Goal: Task Accomplishment & Management: Manage account settings

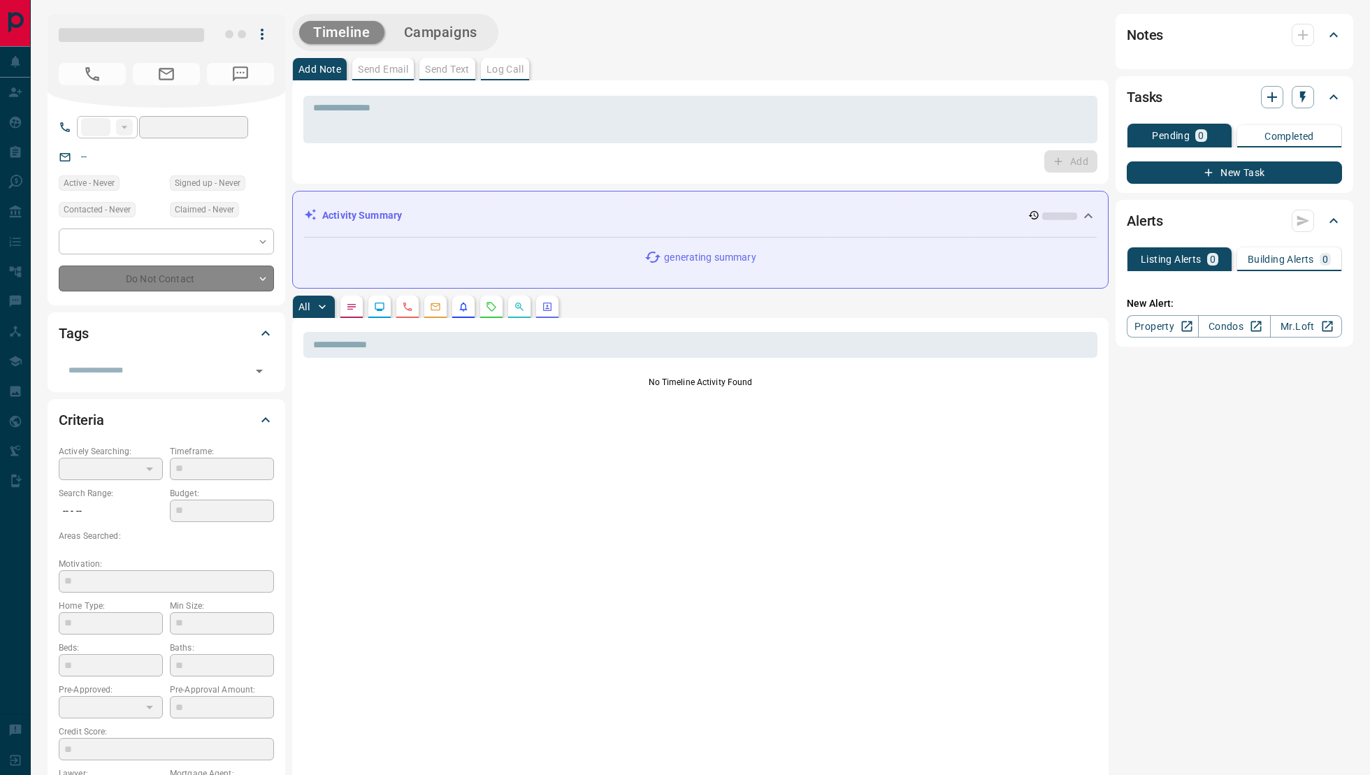
type input "**"
type input "**********"
type input "*"
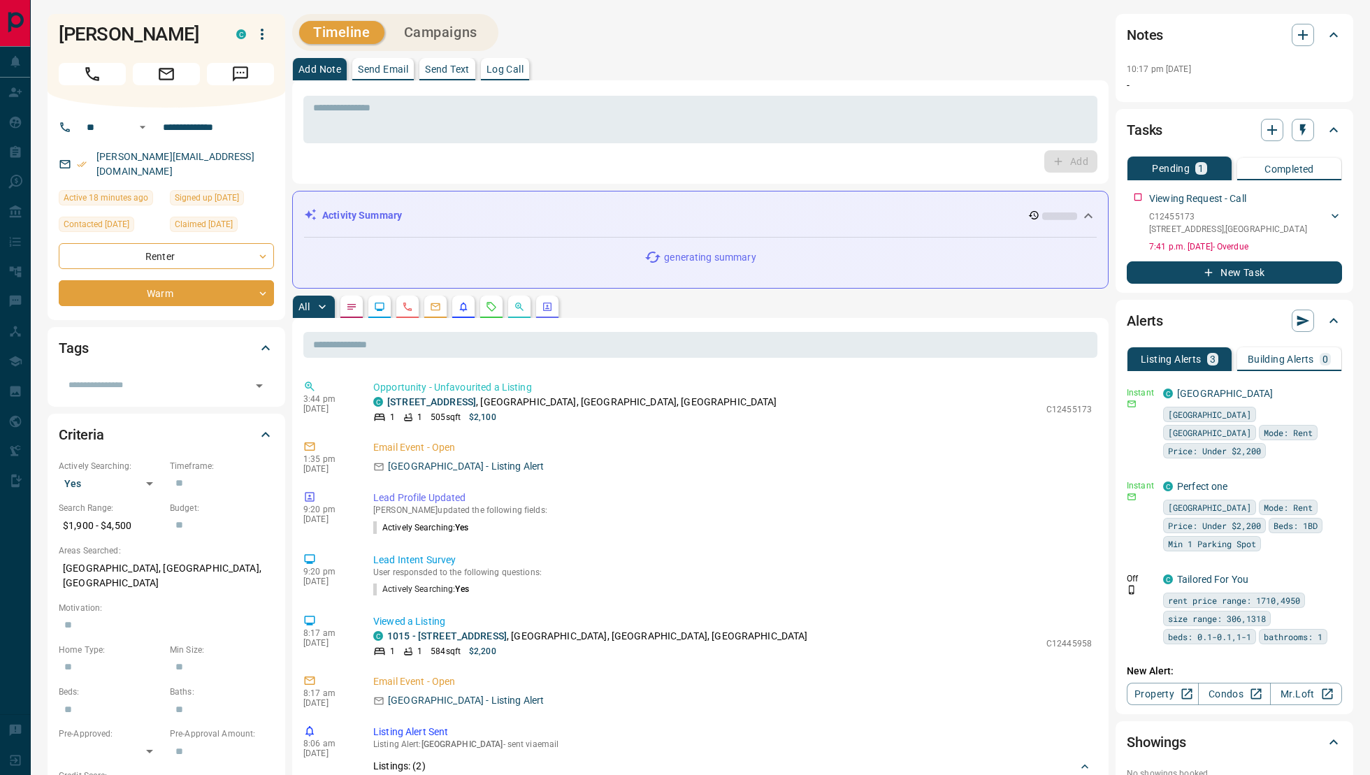
scroll to position [11, 0]
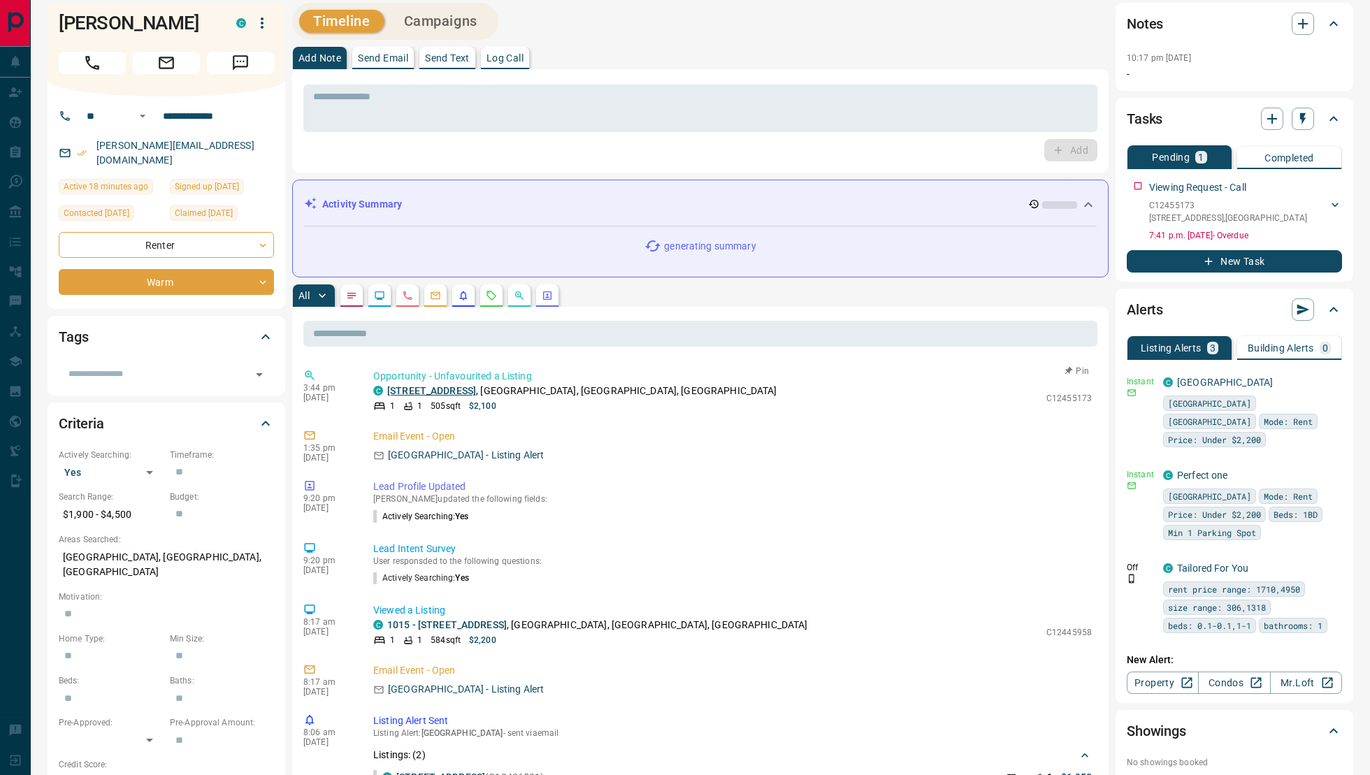
click at [476, 389] on link "[STREET_ADDRESS]" at bounding box center [431, 390] width 89 height 11
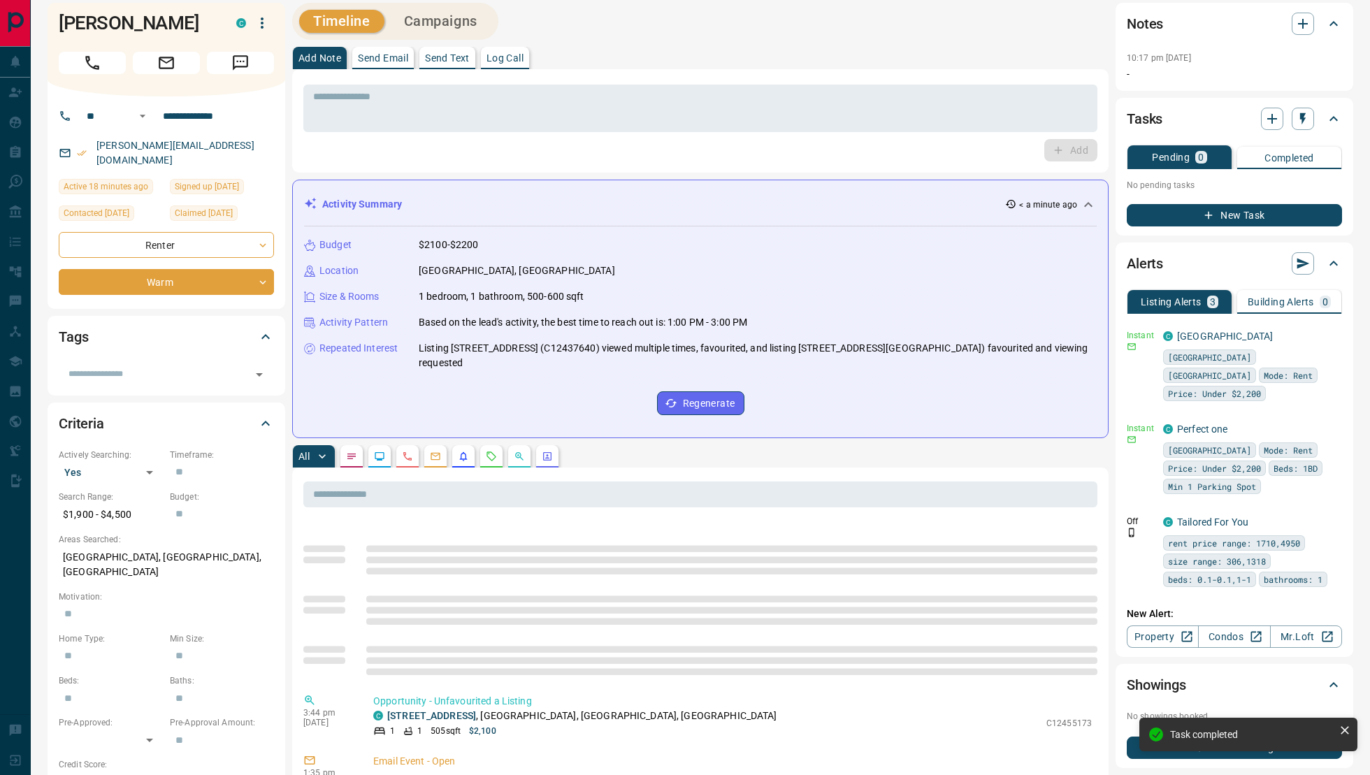
scroll to position [87, 0]
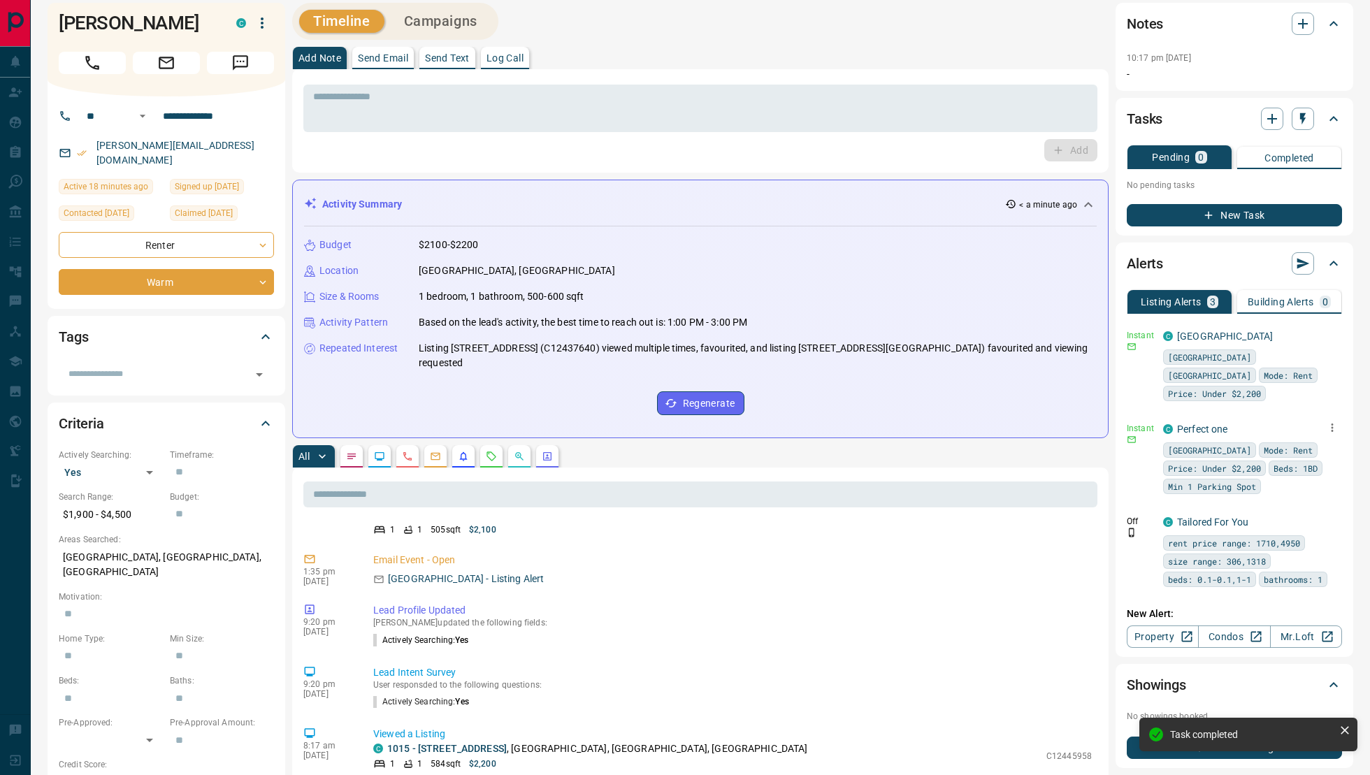
click at [1330, 421] on icon "button" at bounding box center [1332, 427] width 13 height 13
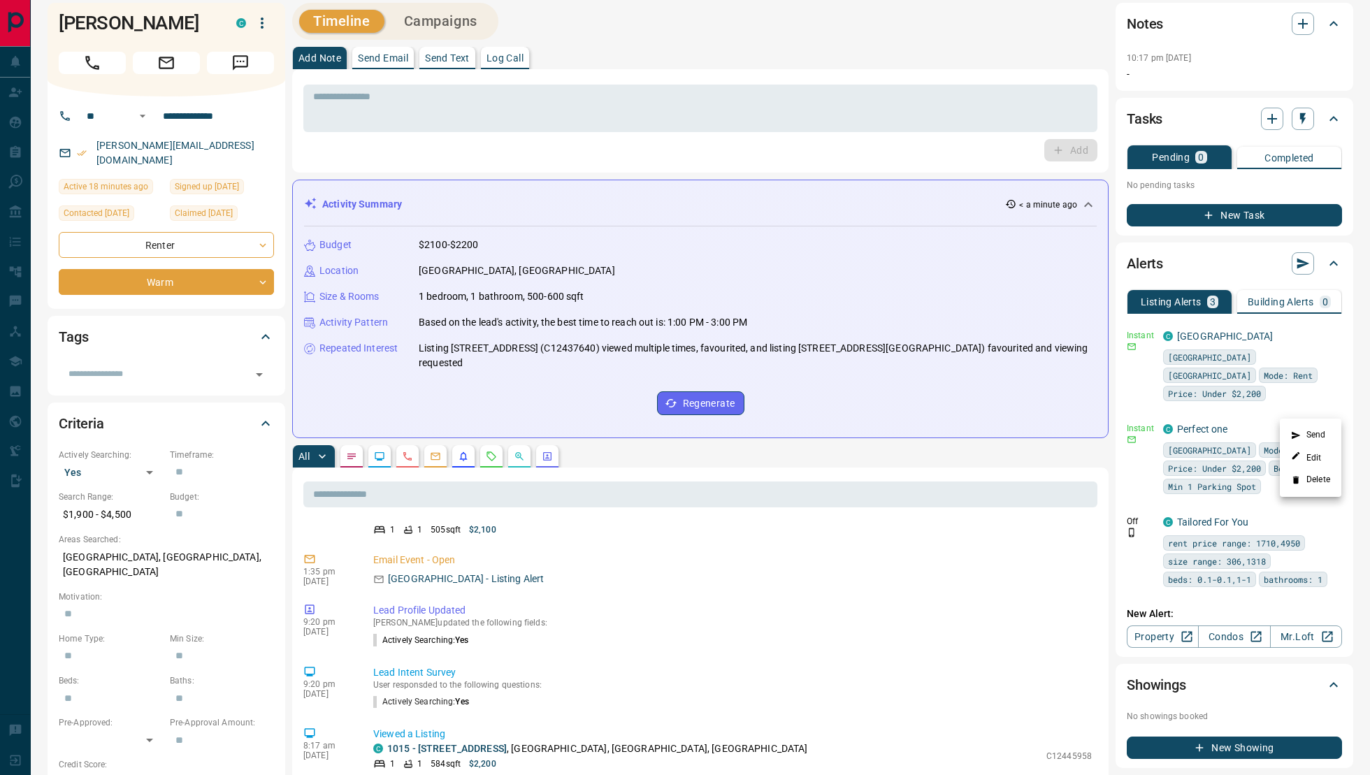
click at [1301, 475] on li "Delete" at bounding box center [1311, 480] width 62 height 22
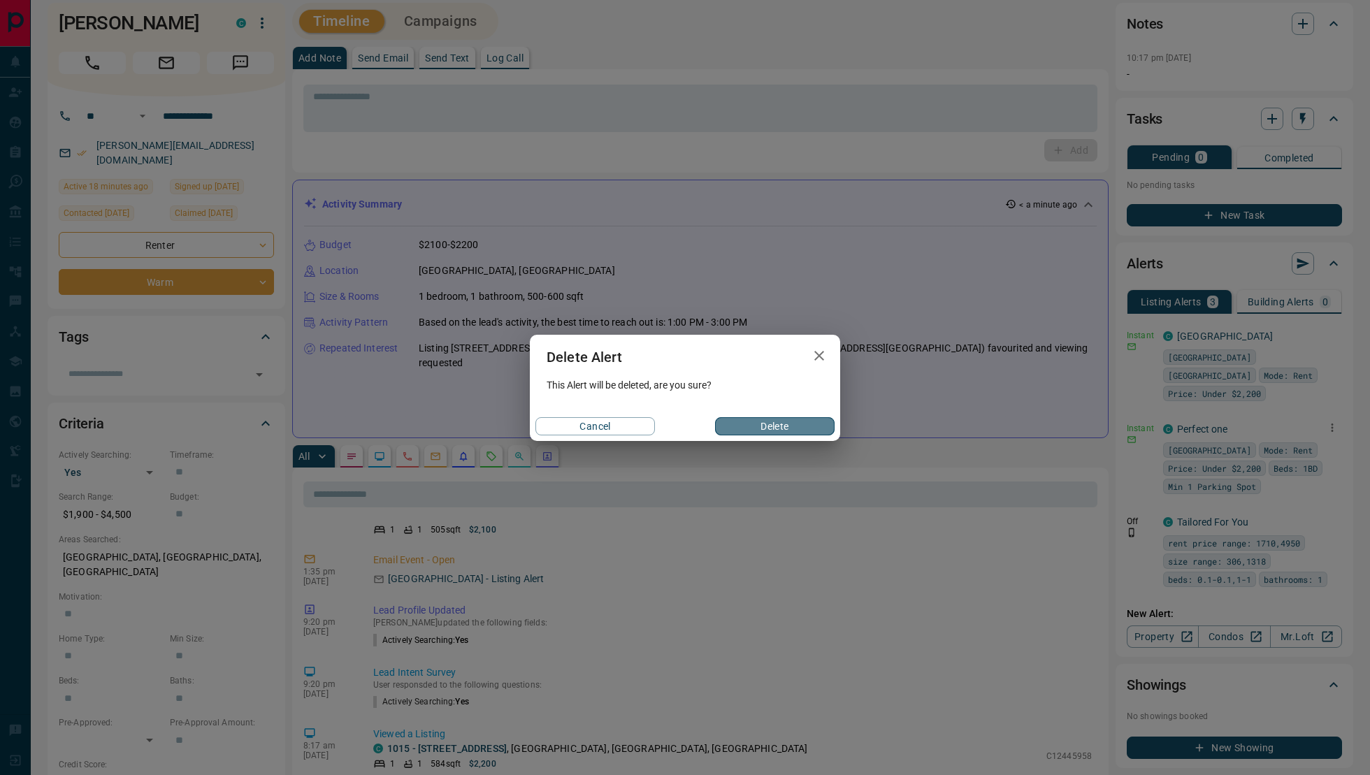
click at [767, 431] on button "Delete" at bounding box center [775, 426] width 120 height 18
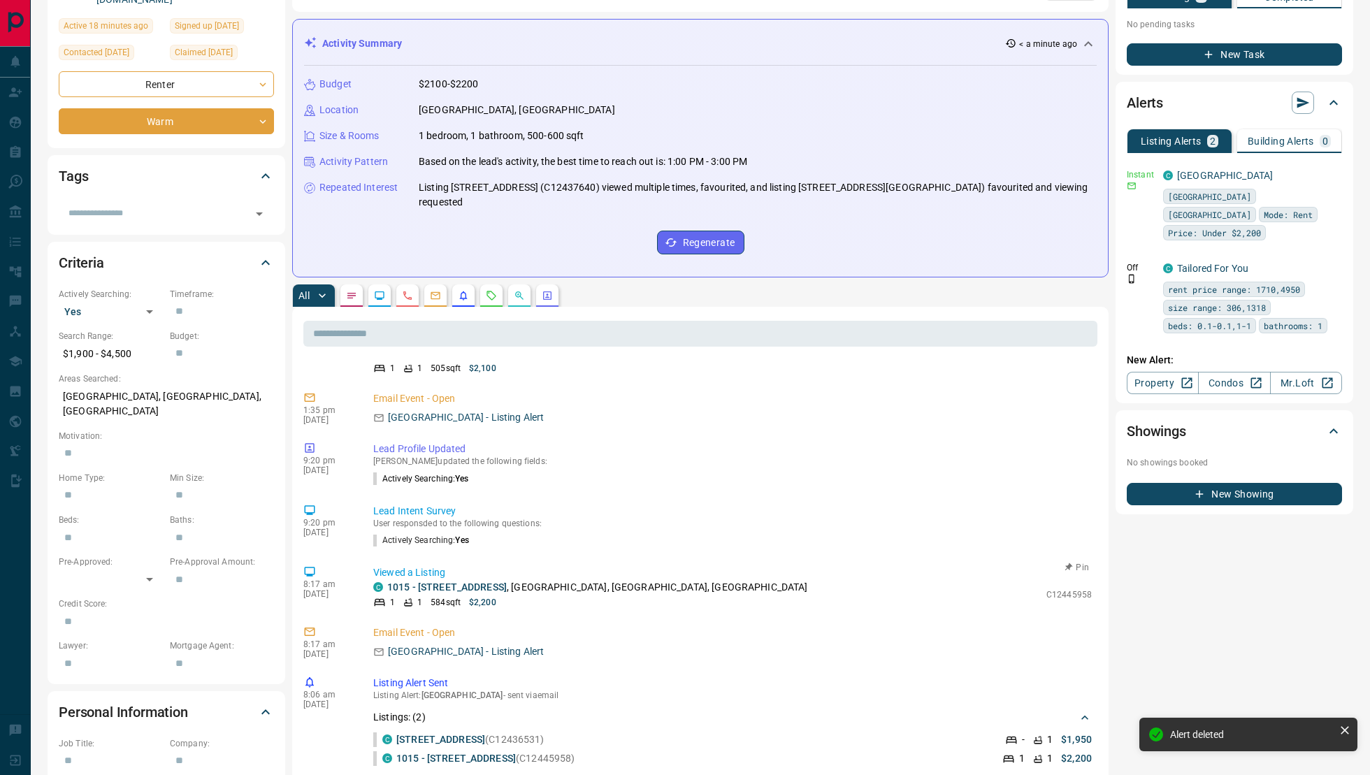
scroll to position [0, 0]
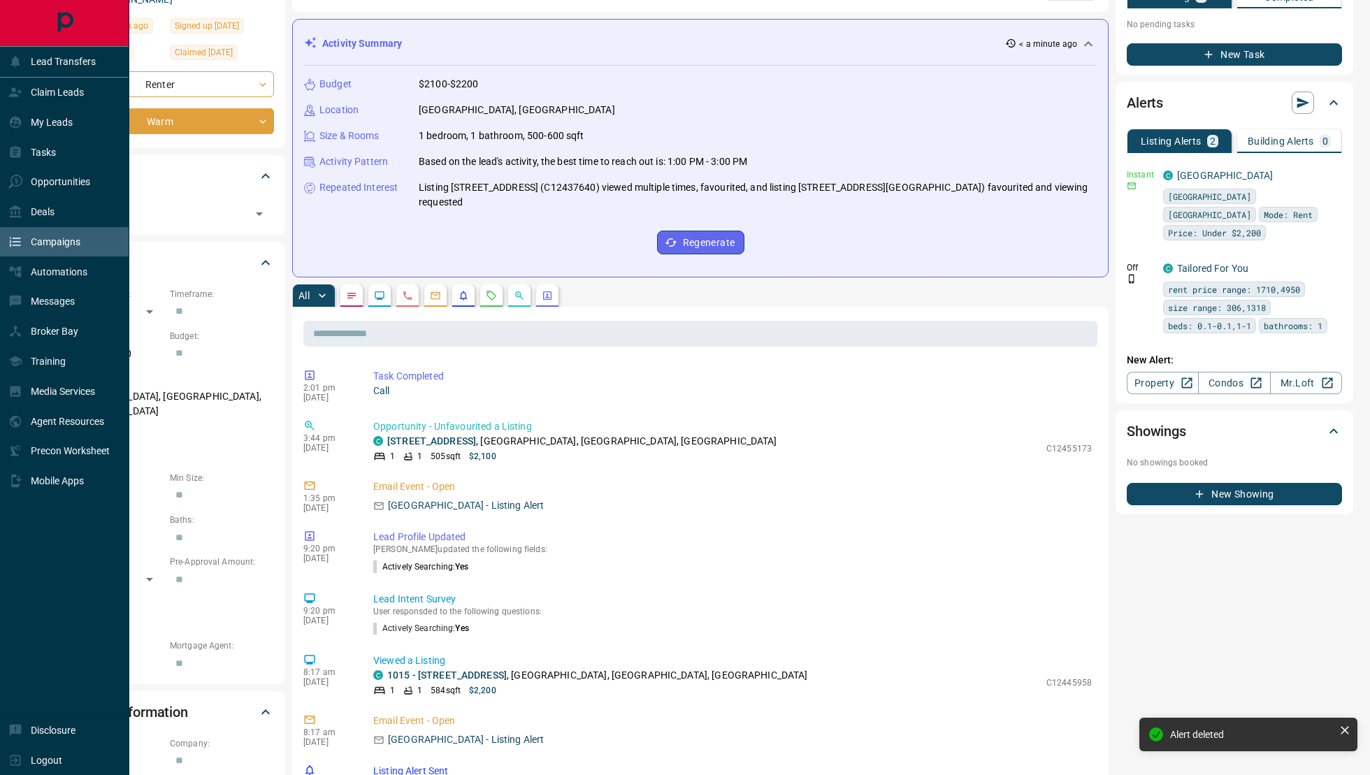
click at [20, 231] on div "Campaigns" at bounding box center [44, 242] width 72 height 23
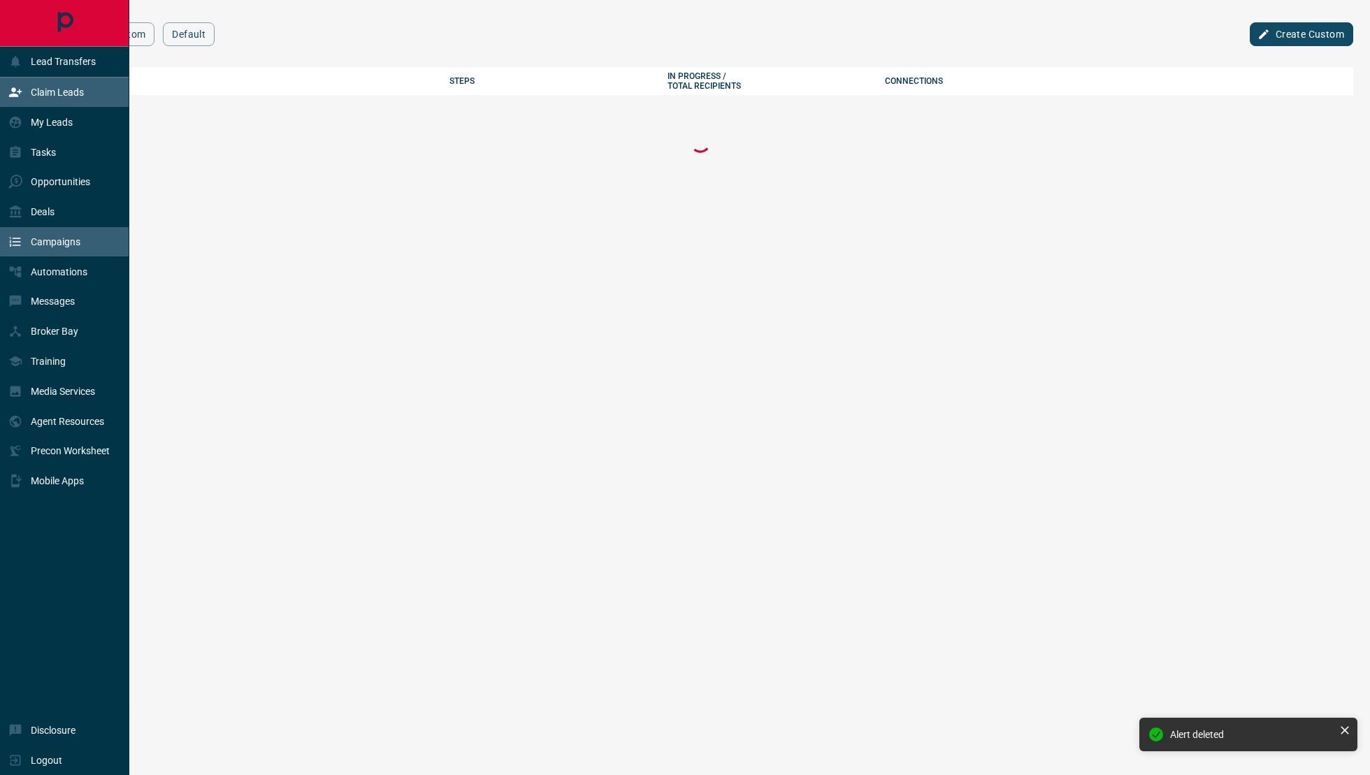
click at [68, 97] on div "Claim Leads" at bounding box center [45, 92] width 75 height 23
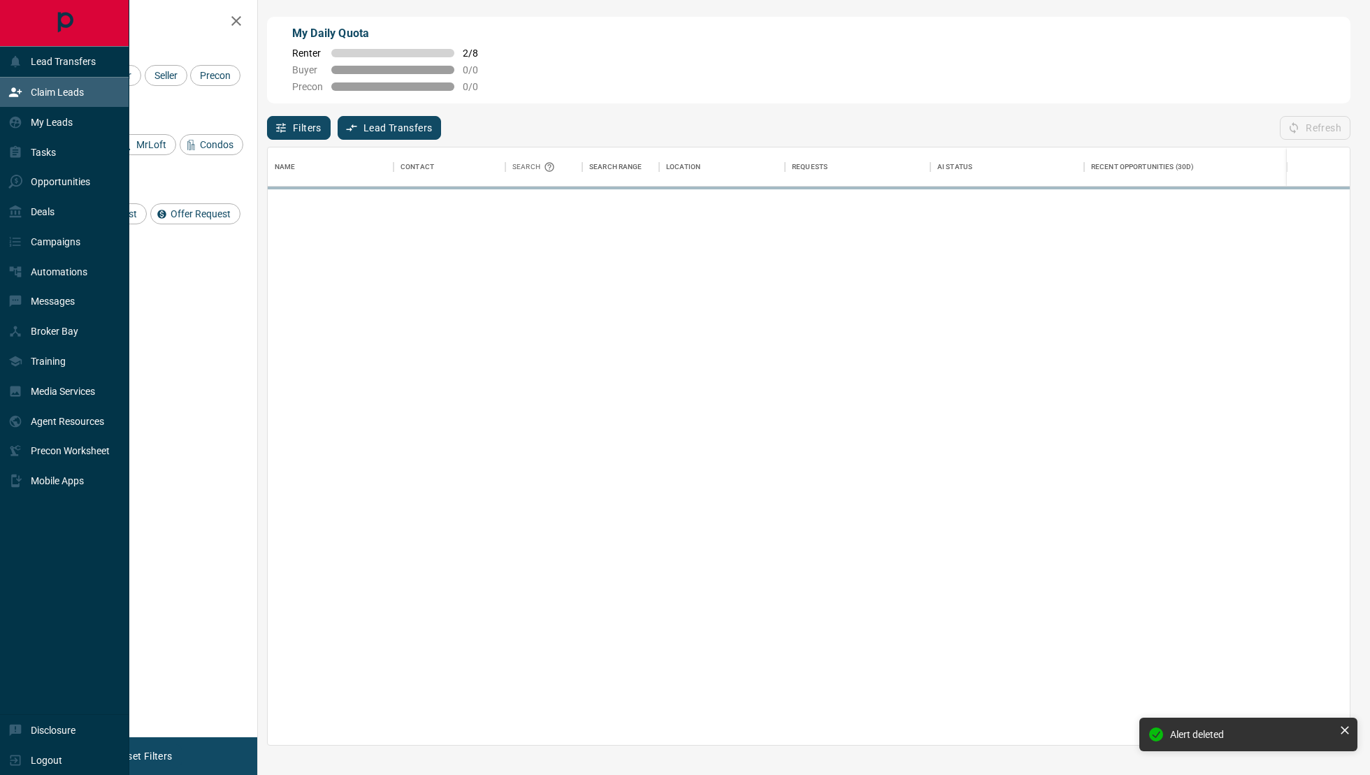
scroll to position [598, 1082]
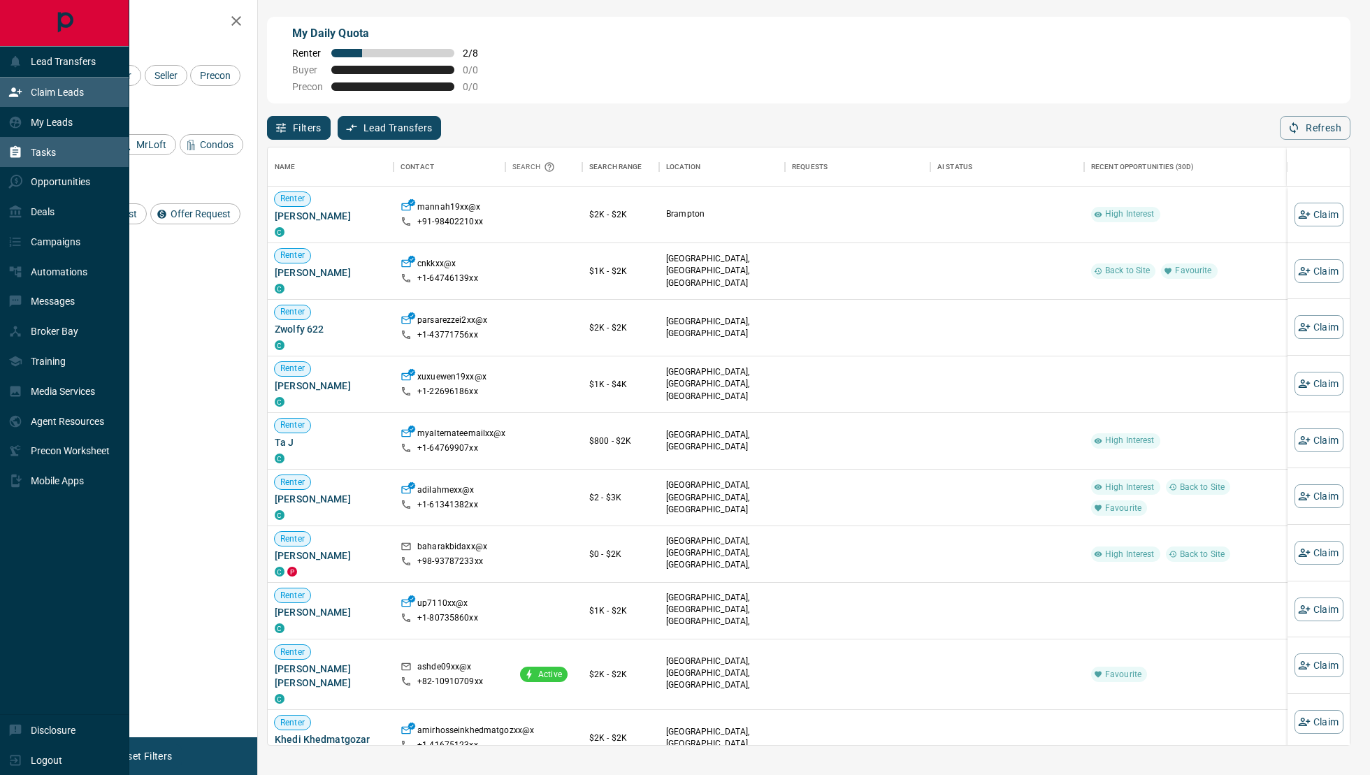
click at [36, 154] on p "Tasks" at bounding box center [43, 152] width 25 height 11
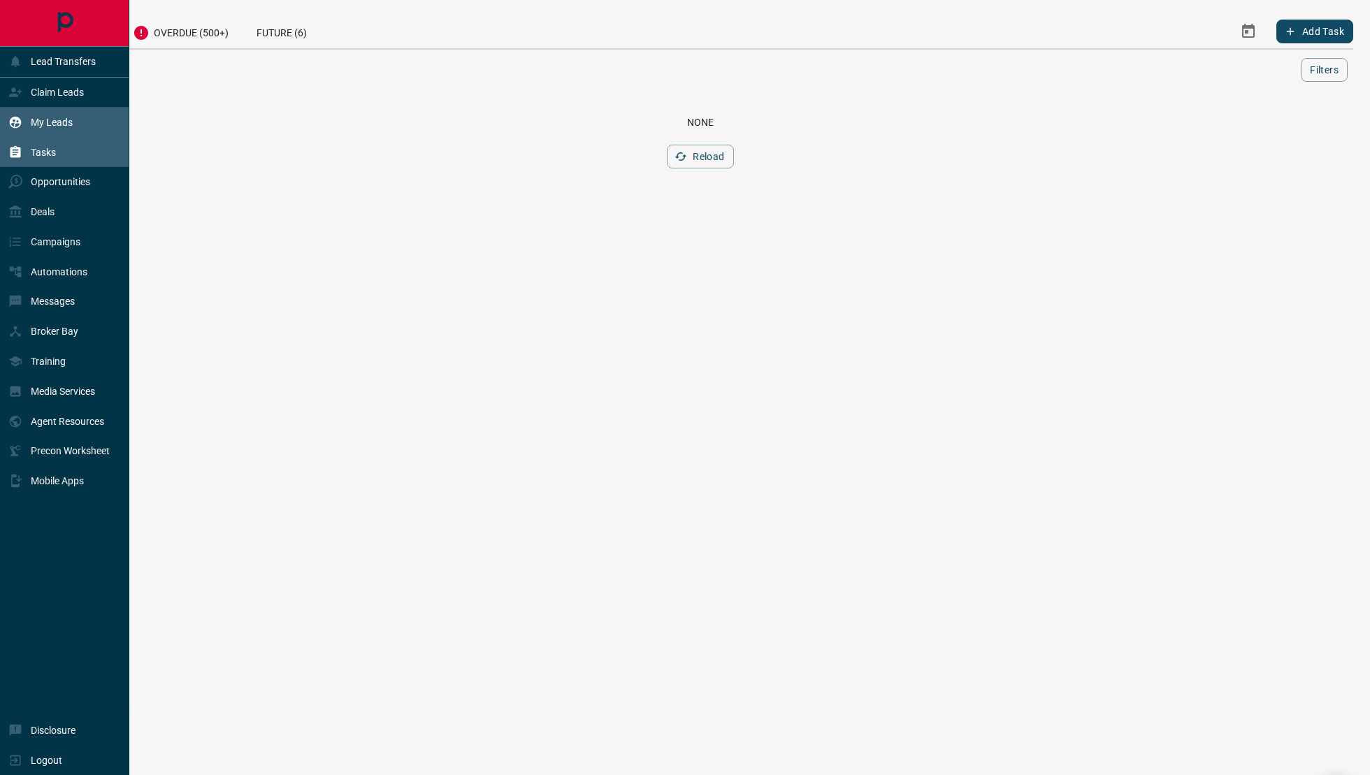
click at [59, 117] on p "My Leads" at bounding box center [52, 122] width 42 height 11
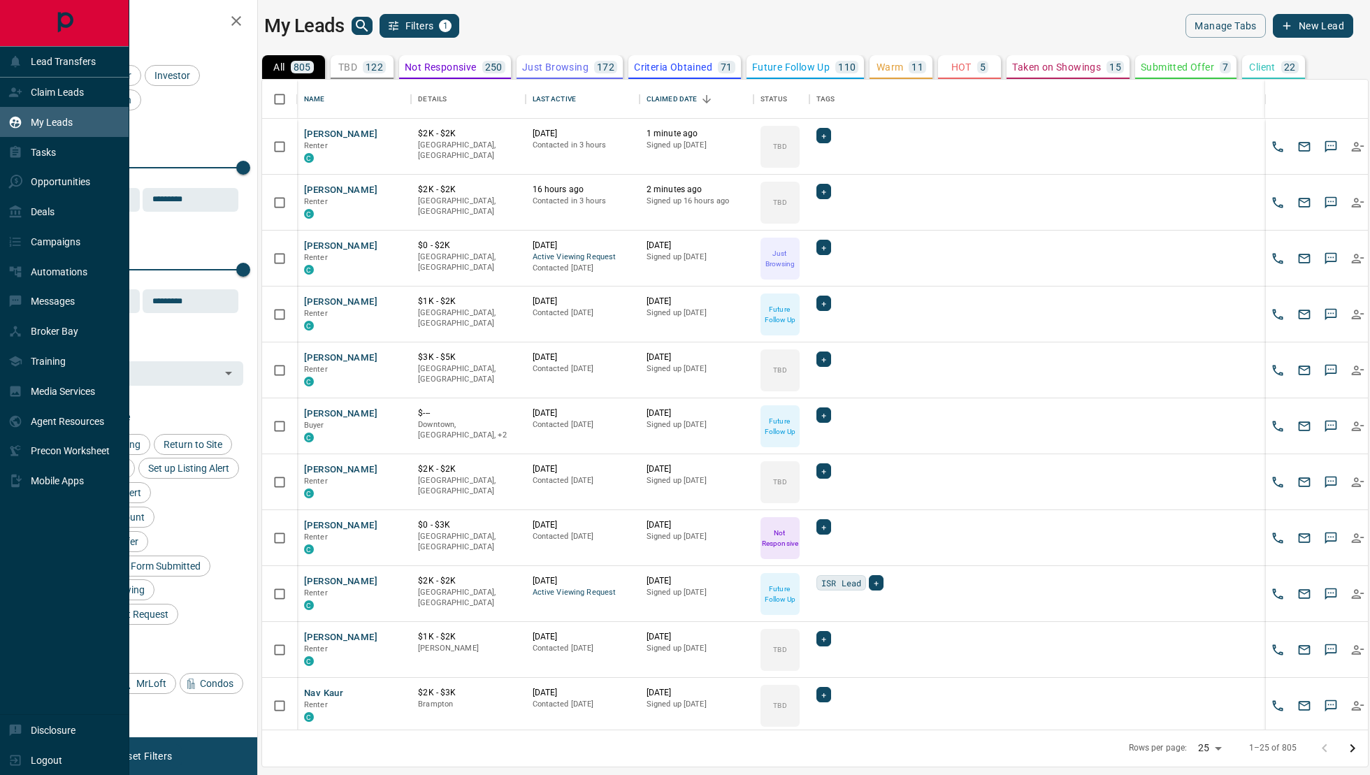
scroll to position [651, 1106]
click at [48, 178] on p "Opportunities" at bounding box center [60, 181] width 59 height 11
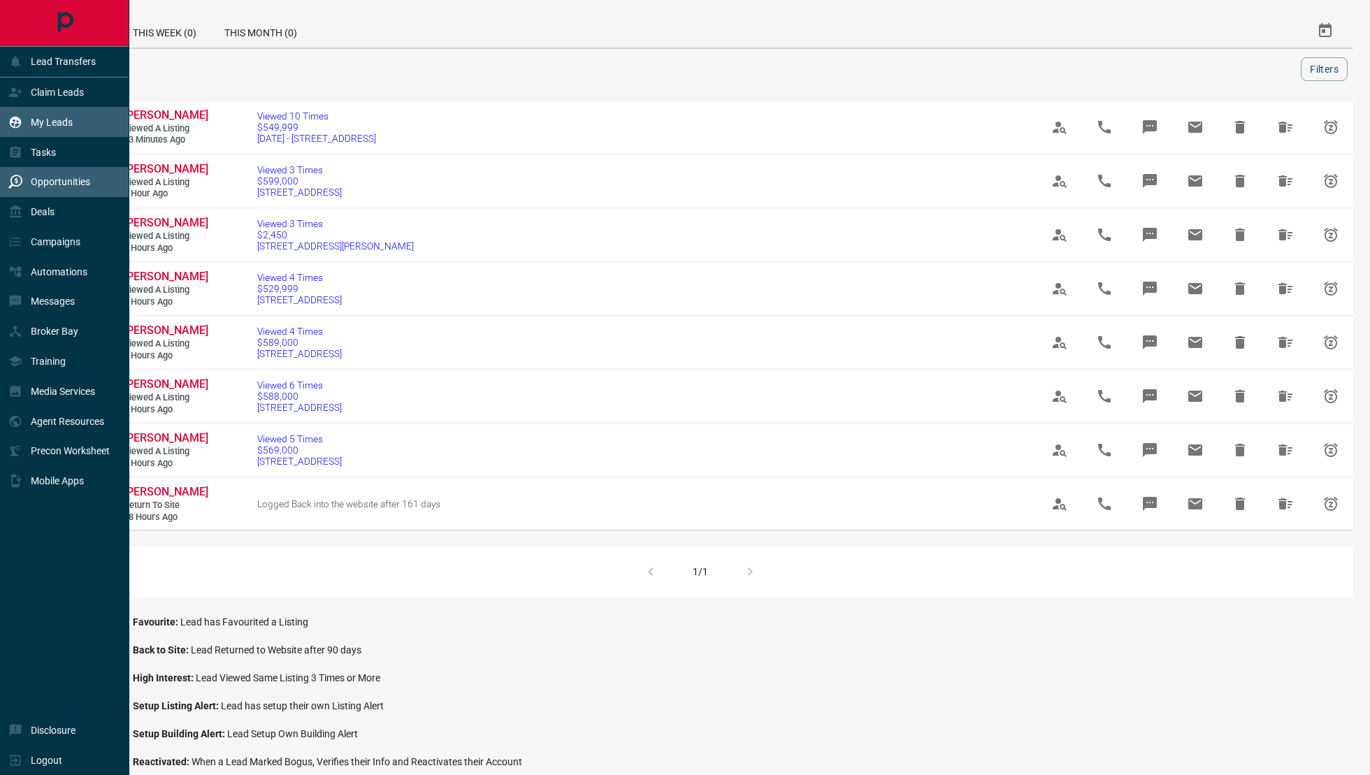
click at [36, 134] on div "My Leads" at bounding box center [64, 122] width 129 height 30
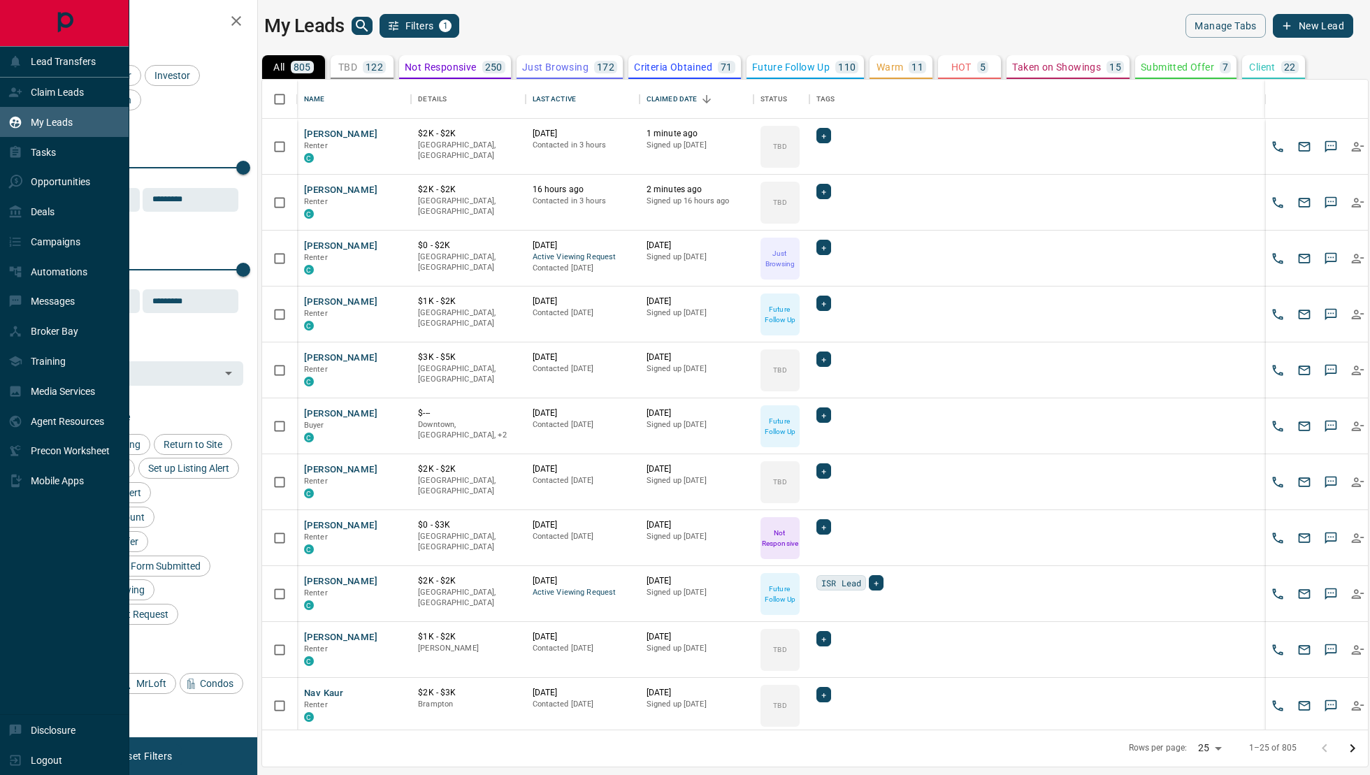
scroll to position [651, 1106]
